Goal: Communication & Community: Answer question/provide support

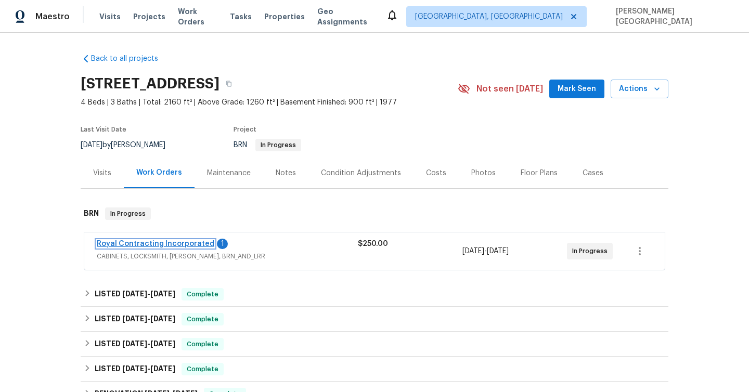
click at [177, 244] on link "Royal Contracting Incorporated" at bounding box center [156, 243] width 118 height 7
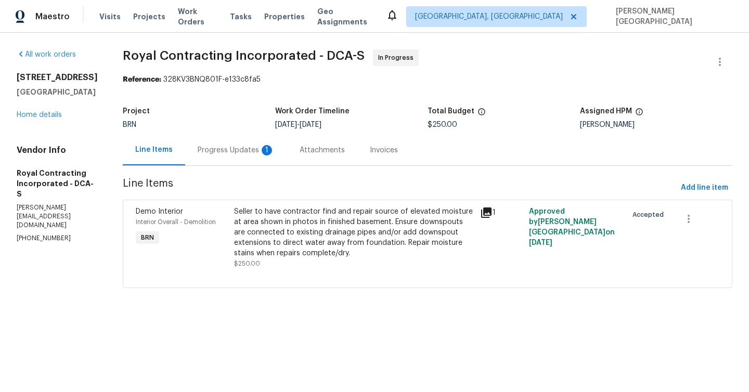
click at [256, 158] on div "Progress Updates 1" at bounding box center [236, 150] width 102 height 31
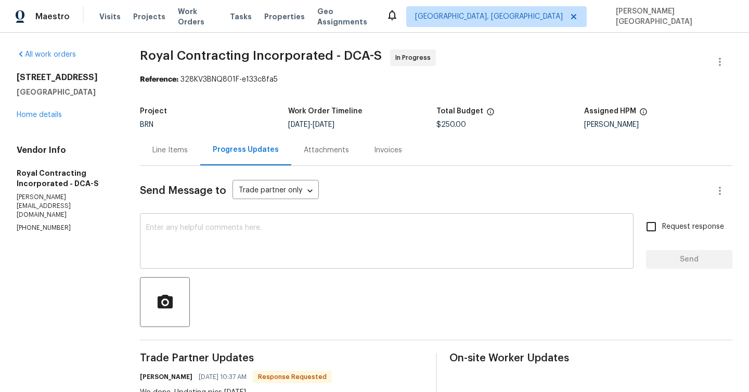
click at [194, 254] on textarea at bounding box center [386, 242] width 481 height 36
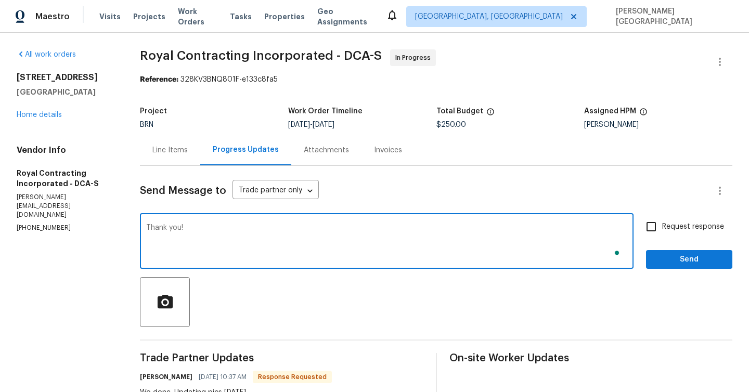
type textarea "Thank you!"
drag, startPoint x: 678, startPoint y: 223, endPoint x: 678, endPoint y: 232, distance: 8.8
click at [678, 223] on span "Request response" at bounding box center [693, 227] width 62 height 11
click at [662, 223] on input "Request response" at bounding box center [652, 227] width 22 height 22
checkbox input "true"
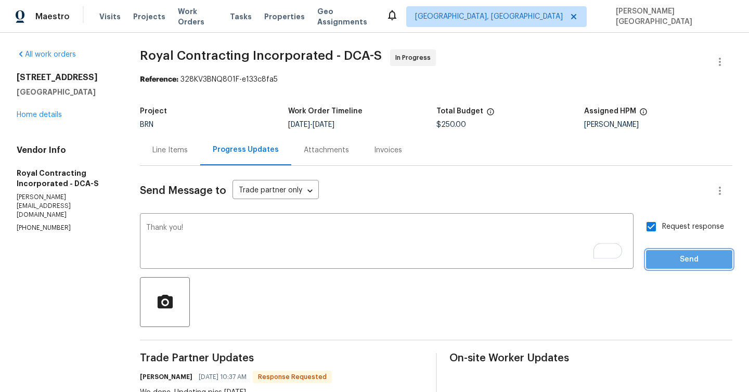
click at [680, 256] on span "Send" at bounding box center [690, 259] width 70 height 13
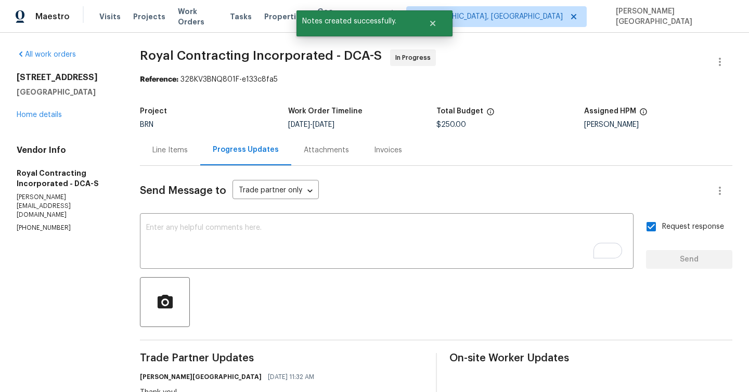
click at [156, 58] on span "Royal Contracting Incorporated - DCA-S" at bounding box center [261, 55] width 242 height 12
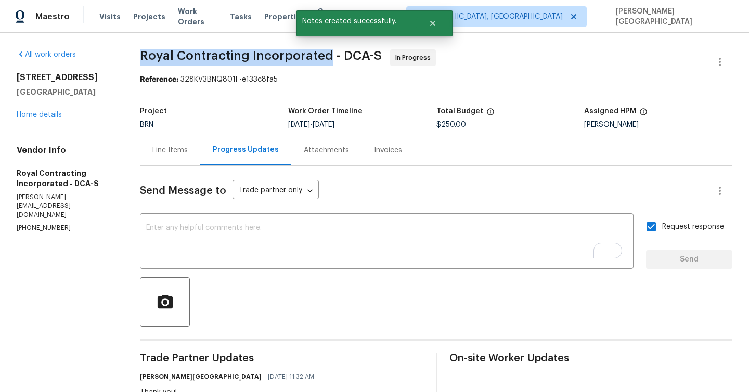
click at [293, 58] on span "Royal Contracting Incorporated - DCA-S" at bounding box center [261, 55] width 242 height 12
copy span "Royal Contracting Incorporated"
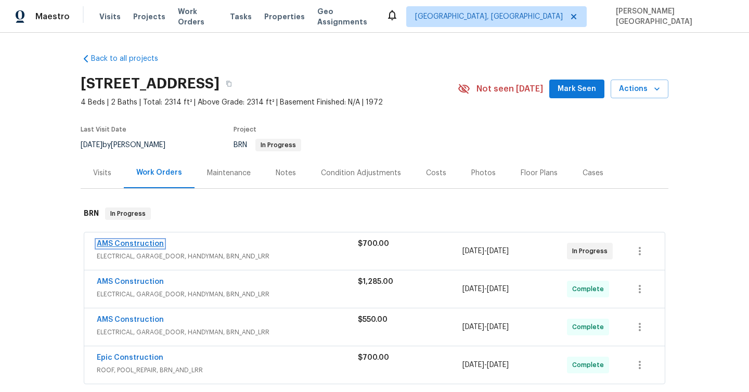
click at [134, 240] on link "AMS Construction" at bounding box center [130, 243] width 67 height 7
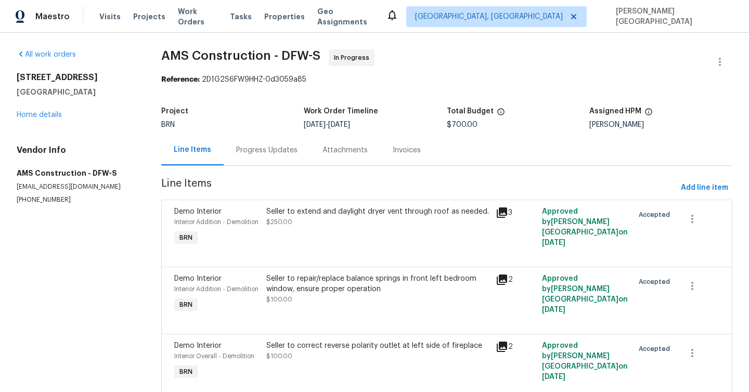
click at [269, 159] on div "Progress Updates" at bounding box center [267, 150] width 86 height 31
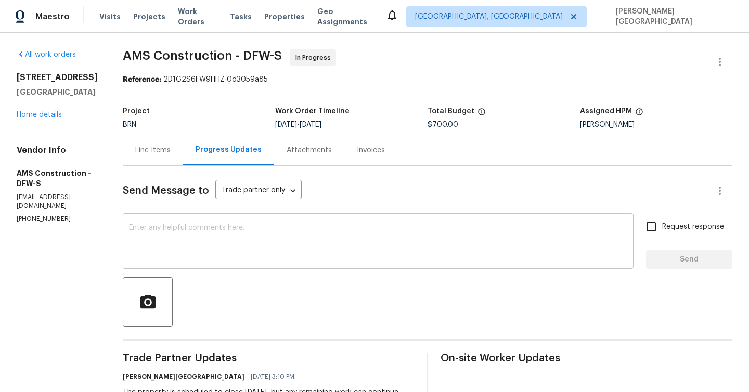
click at [240, 245] on textarea at bounding box center [378, 242] width 499 height 36
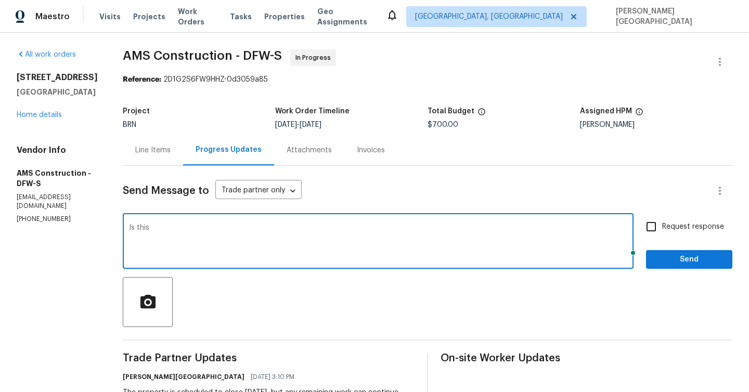
type textarea "Is this"
type textarea "Is the window ordered?"
click at [662, 226] on input "Request response" at bounding box center [652, 227] width 22 height 22
checkbox input "true"
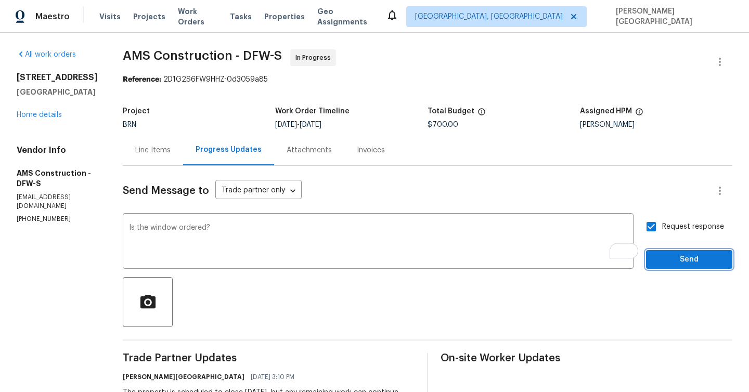
click at [663, 255] on span "Send" at bounding box center [690, 259] width 70 height 13
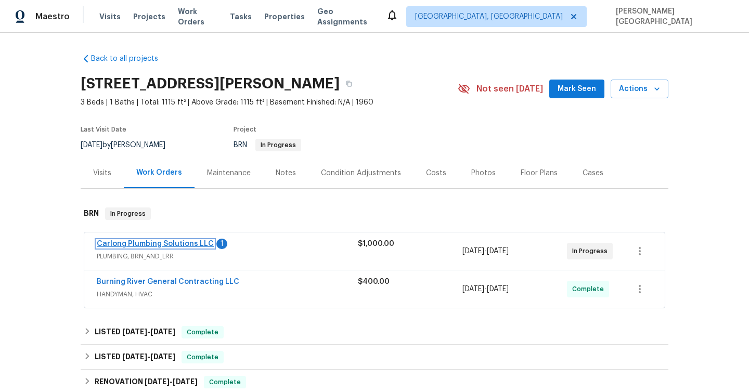
click at [175, 245] on link "Carlong Plumbing Solutions LLC" at bounding box center [155, 243] width 117 height 7
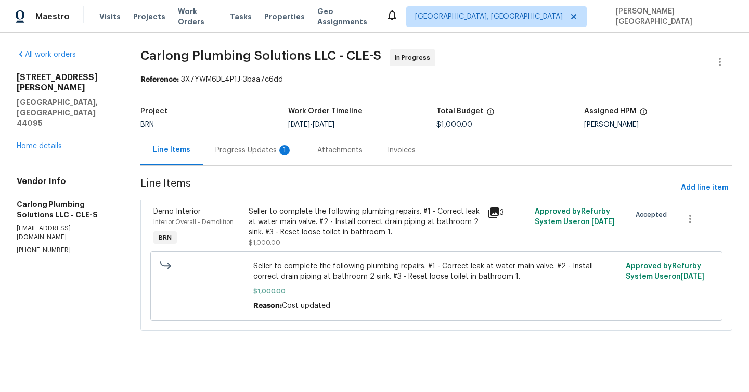
click at [271, 145] on div "Progress Updates 1" at bounding box center [254, 150] width 102 height 31
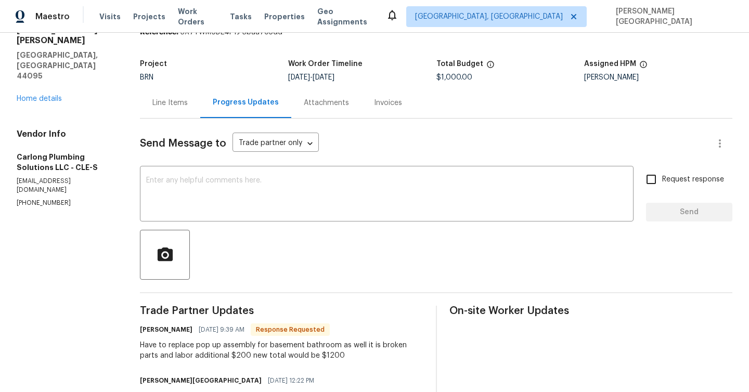
scroll to position [118, 0]
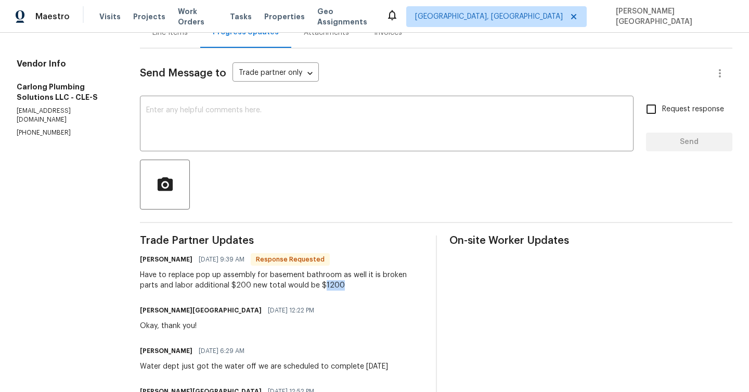
drag, startPoint x: 305, startPoint y: 284, endPoint x: 325, endPoint y: 286, distance: 19.4
click at [325, 286] on div "Have to replace pop up assembly for basement bathroom as well it is broken part…" at bounding box center [281, 280] width 283 height 21
copy div "1200"
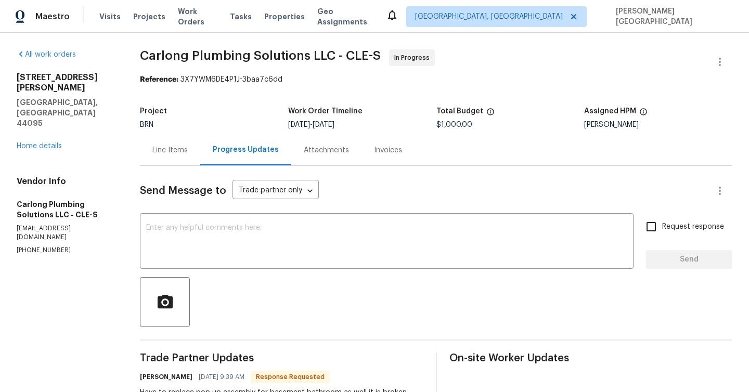
click at [165, 134] on div "Project BRN Work Order Timeline [DATE] - [DATE] Total Budget $1,000.00 Assigned…" at bounding box center [436, 117] width 593 height 33
click at [171, 151] on div "Line Items" at bounding box center [169, 150] width 35 height 10
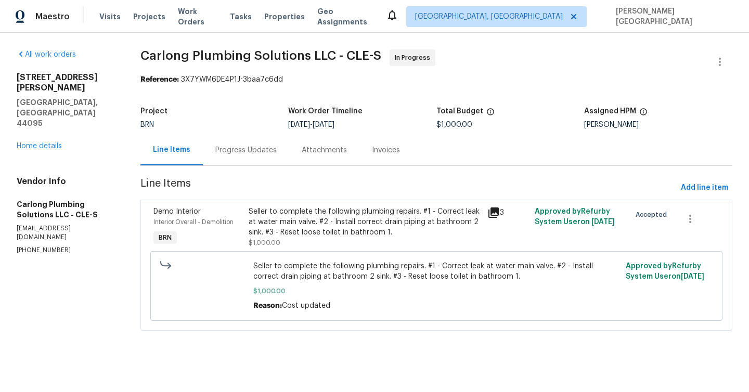
click at [276, 237] on div "Seller to complete the following plumbing repairs. #1 - Correct leak at water m…" at bounding box center [365, 222] width 232 height 31
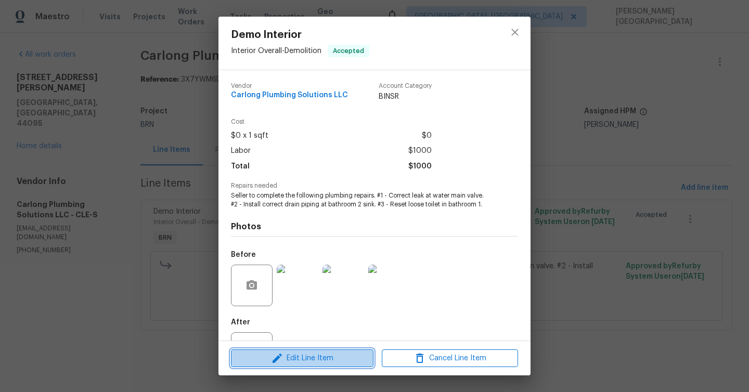
click at [297, 359] on span "Edit Line Item" at bounding box center [302, 358] width 136 height 13
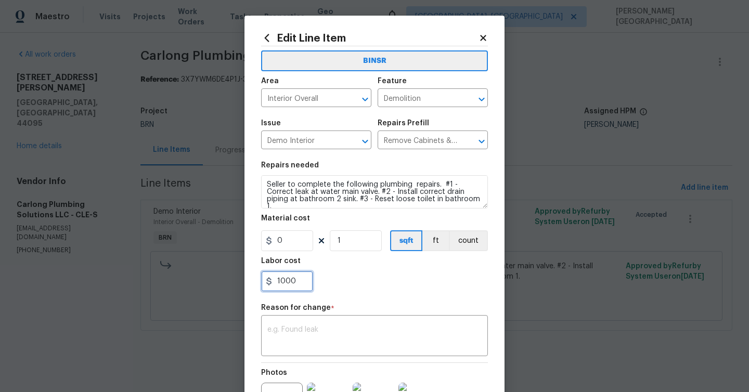
click at [295, 278] on input "1000" at bounding box center [287, 281] width 52 height 21
paste input "2"
type input "1200"
click at [297, 335] on textarea at bounding box center [374, 337] width 214 height 22
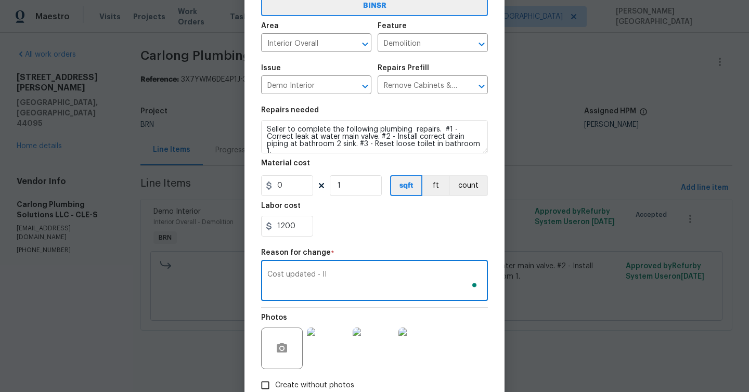
scroll to position [121, 0]
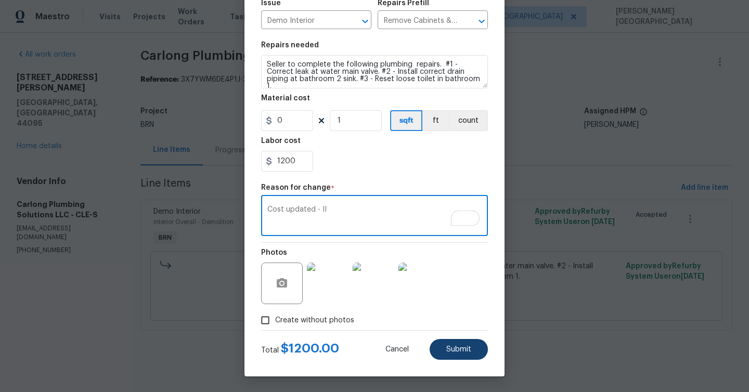
type textarea "Cost updated - II"
click at [432, 347] on button "Submit" at bounding box center [459, 349] width 58 height 21
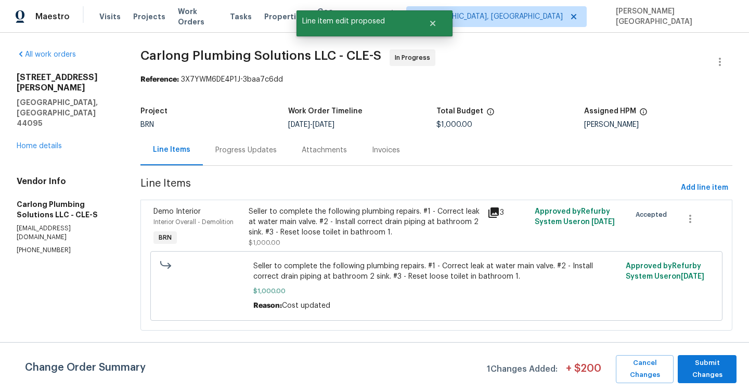
scroll to position [0, 0]
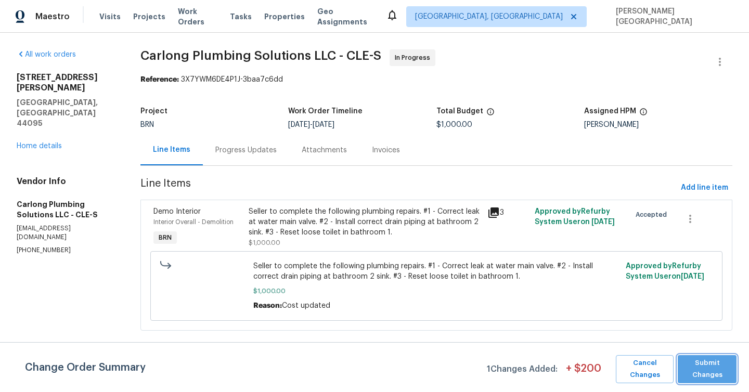
click at [706, 372] on span "Submit Changes" at bounding box center [707, 370] width 48 height 24
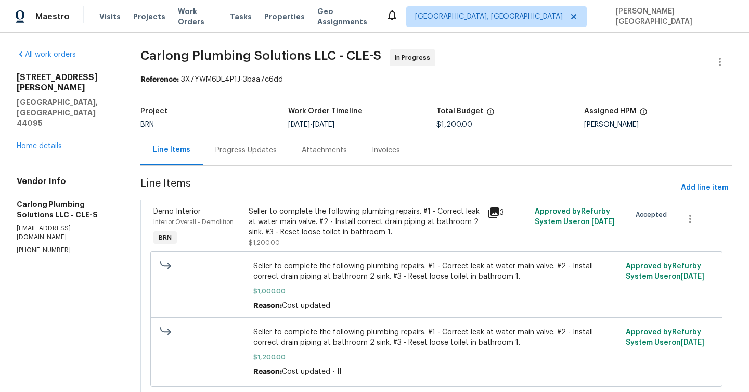
click at [231, 156] on div "Progress Updates" at bounding box center [246, 150] width 86 height 31
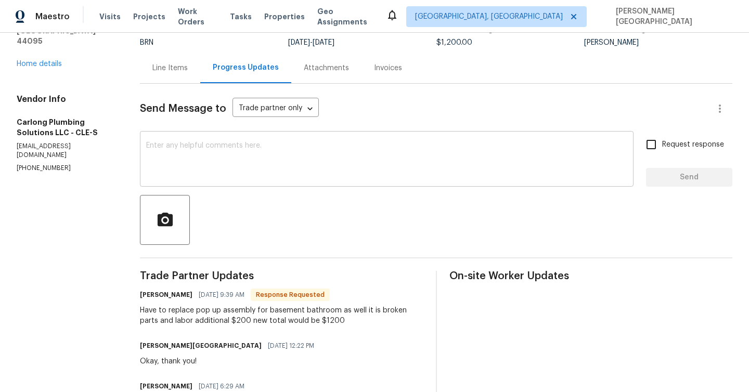
scroll to position [96, 0]
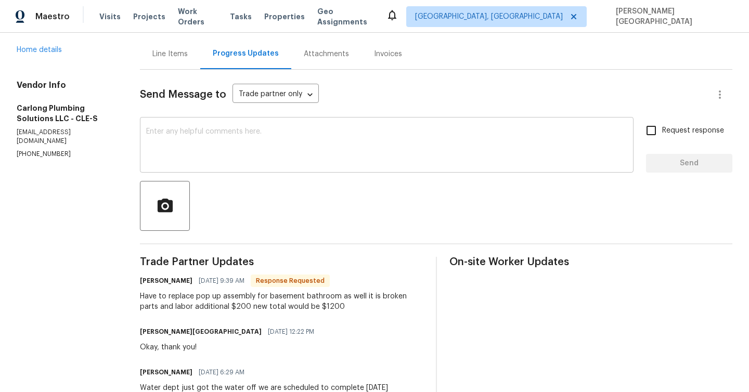
click at [216, 134] on textarea at bounding box center [386, 146] width 481 height 36
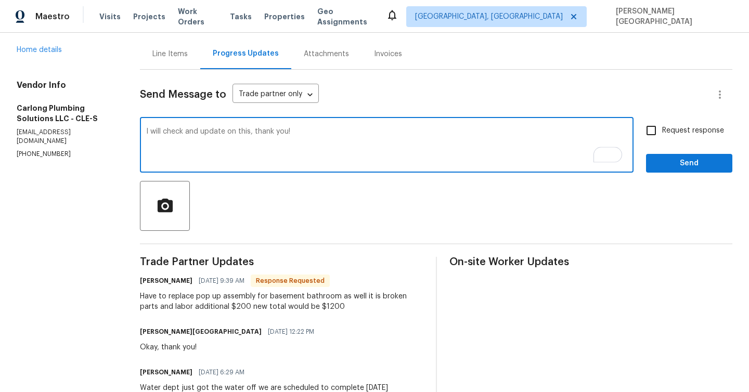
type textarea "I will check and update on this, thank you!"
click at [670, 134] on span "Request response" at bounding box center [693, 130] width 62 height 11
click at [662, 134] on input "Request response" at bounding box center [652, 131] width 22 height 22
checkbox input "true"
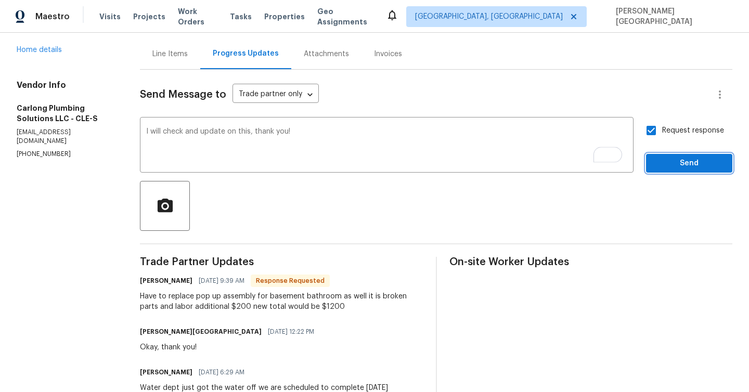
click at [677, 161] on span "Send" at bounding box center [690, 163] width 70 height 13
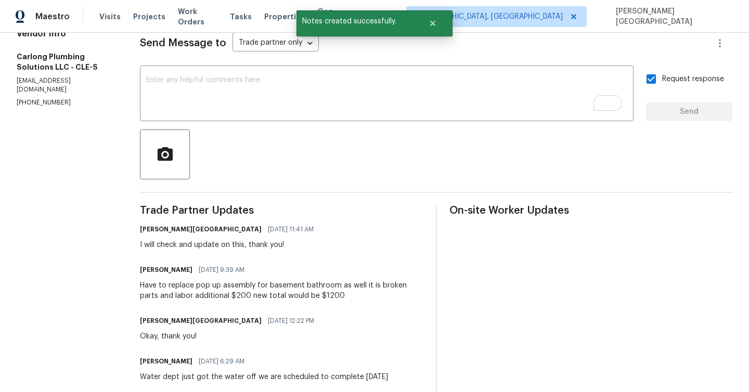
scroll to position [0, 0]
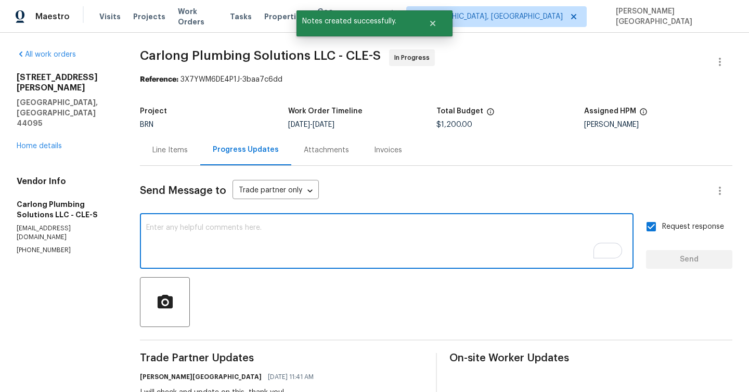
click at [199, 228] on textarea "To enrich screen reader interactions, please activate Accessibility in Grammarl…" at bounding box center [386, 242] width 481 height 36
type textarea "o"
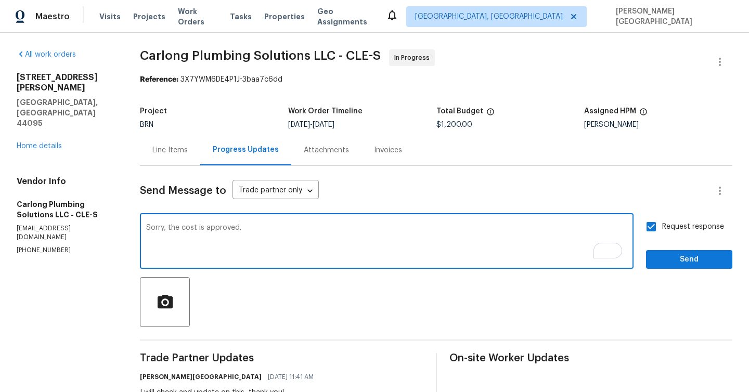
click at [265, 230] on textarea "Sorry, the cost is approved." at bounding box center [386, 242] width 481 height 36
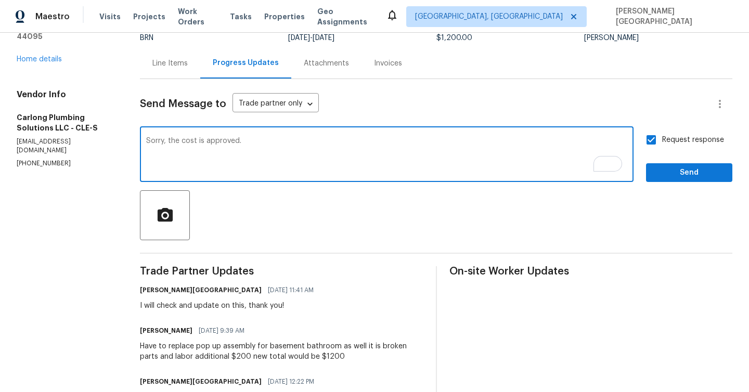
scroll to position [29, 0]
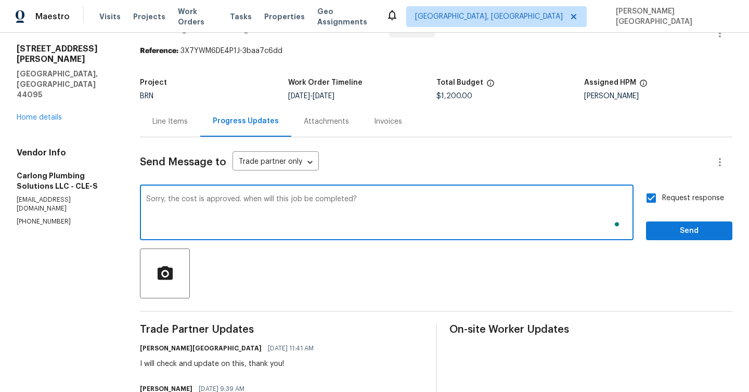
type textarea "Sorry, the cost is approved. when will this job be completed?"
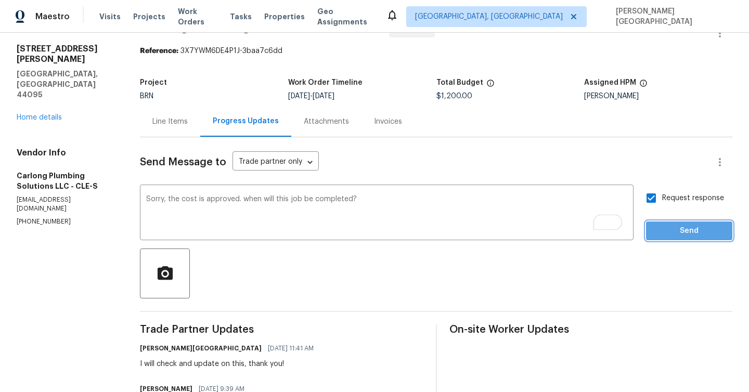
click at [683, 227] on span "Send" at bounding box center [690, 231] width 70 height 13
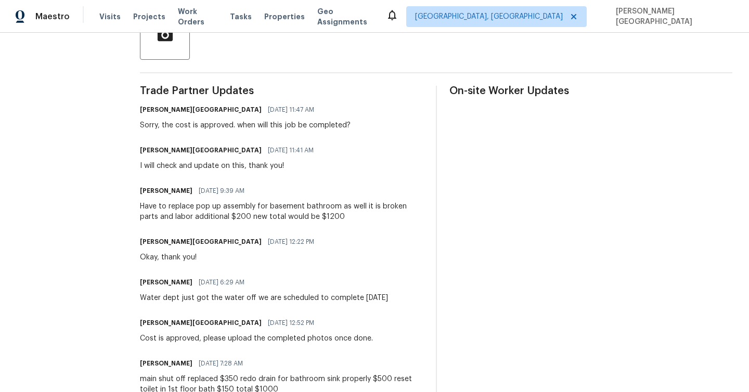
scroll to position [286, 0]
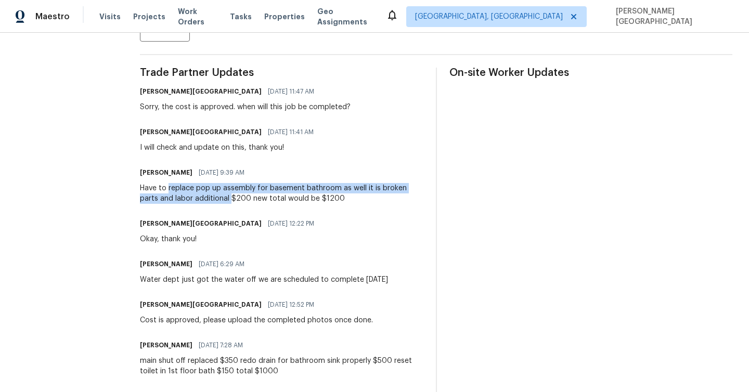
drag, startPoint x: 172, startPoint y: 188, endPoint x: 213, endPoint y: 195, distance: 41.7
click at [213, 195] on div "Have to replace pop up assembly for basement bathroom as well it is broken part…" at bounding box center [281, 193] width 283 height 21
copy div "replace pop up assembly for basement bathroom as well it is broken parts and la…"
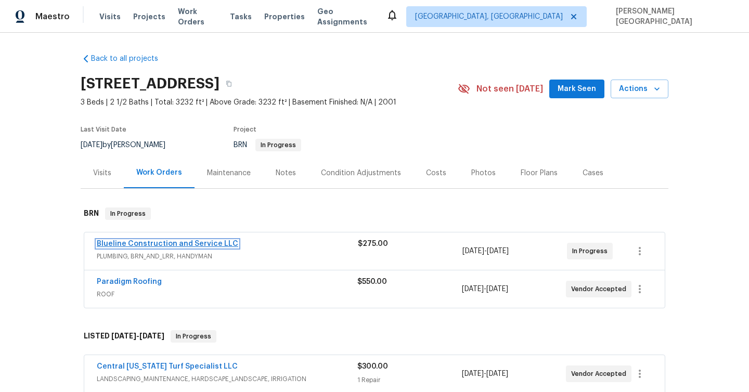
click at [172, 244] on link "Blueline Construction and Service LLC" at bounding box center [168, 243] width 142 height 7
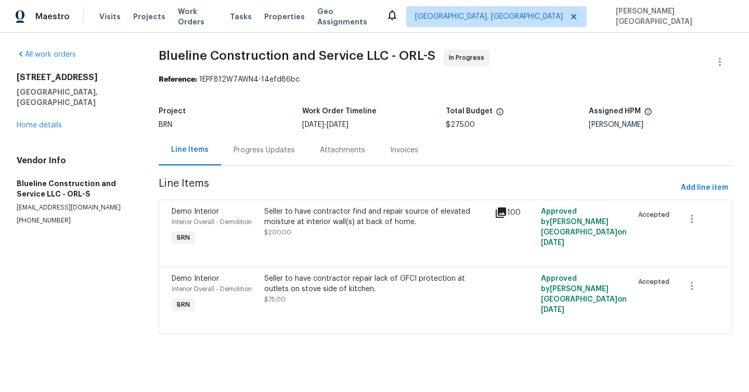
click at [283, 159] on div "Progress Updates" at bounding box center [264, 150] width 86 height 31
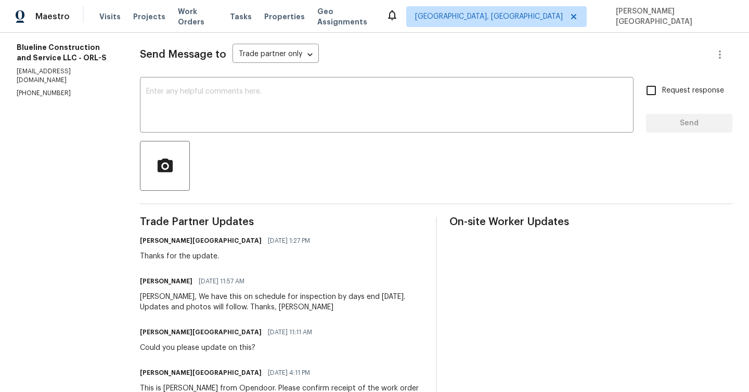
scroll to position [121, 0]
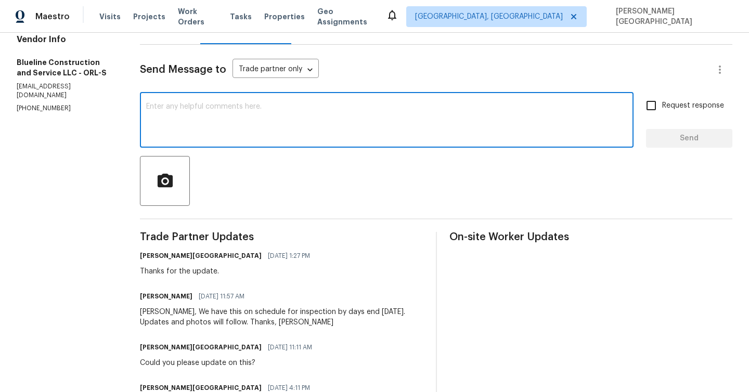
click at [216, 111] on textarea at bounding box center [386, 121] width 481 height 36
type textarea "s"
type textarea "Is this job completed"
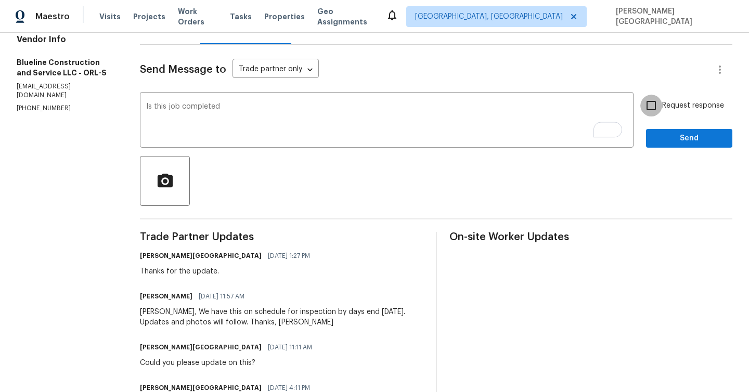
click at [656, 112] on input "Request response" at bounding box center [652, 106] width 22 height 22
checkbox input "true"
click at [659, 134] on span "Send" at bounding box center [690, 138] width 70 height 13
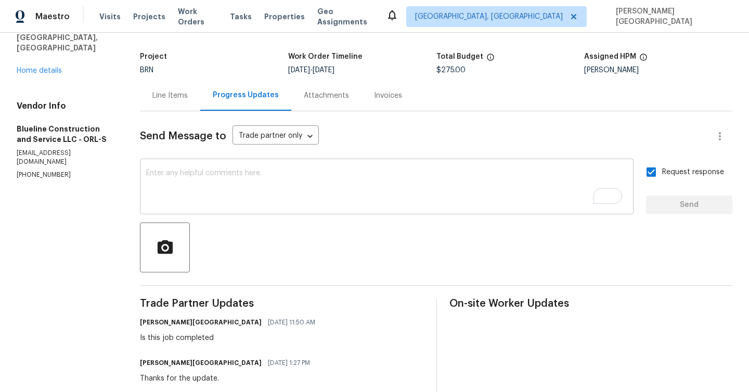
scroll to position [120, 0]
